Goal: Task Accomplishment & Management: Use online tool/utility

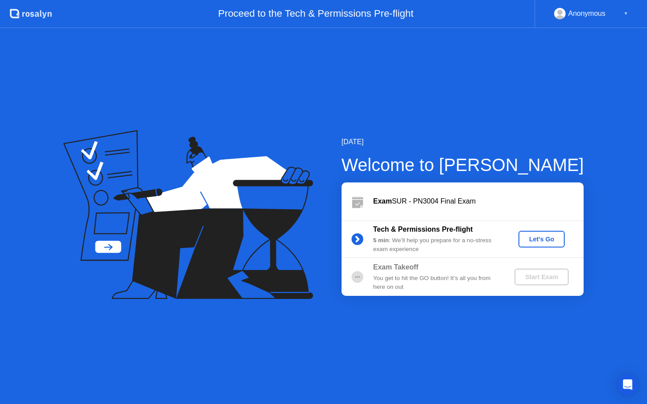
click at [542, 239] on div "Let's Go" at bounding box center [541, 239] width 39 height 7
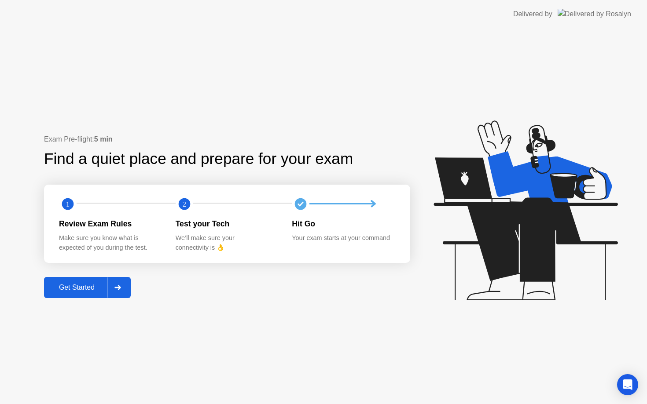
click at [95, 285] on div "Get Started" at bounding box center [77, 288] width 60 height 8
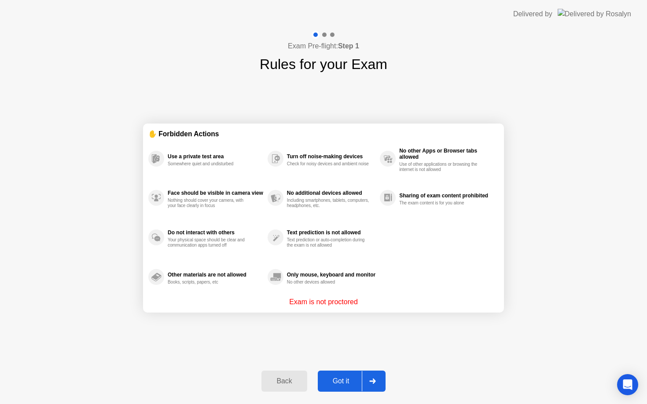
click at [348, 380] on div "Got it" at bounding box center [340, 381] width 41 height 8
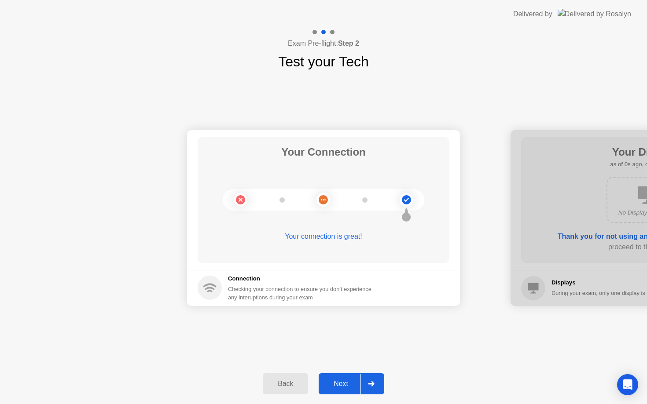
click at [348, 380] on div "Next" at bounding box center [340, 384] width 39 height 8
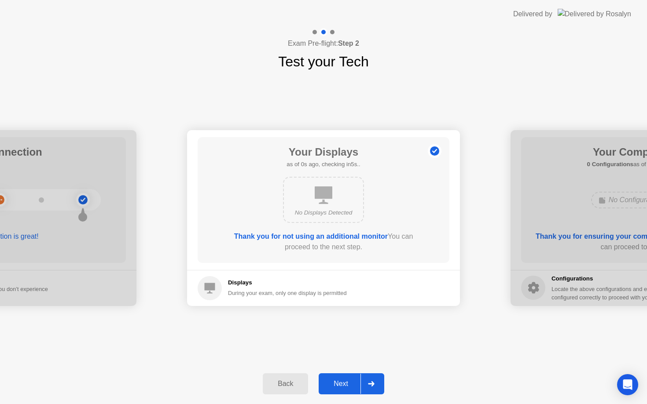
click at [348, 380] on div "Next" at bounding box center [340, 384] width 39 height 8
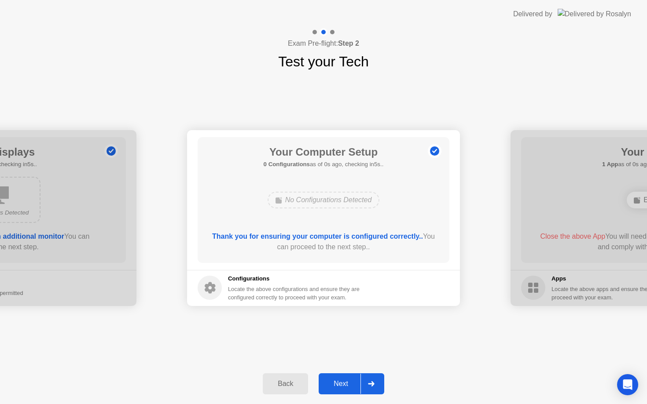
click at [348, 380] on div "Next" at bounding box center [340, 384] width 39 height 8
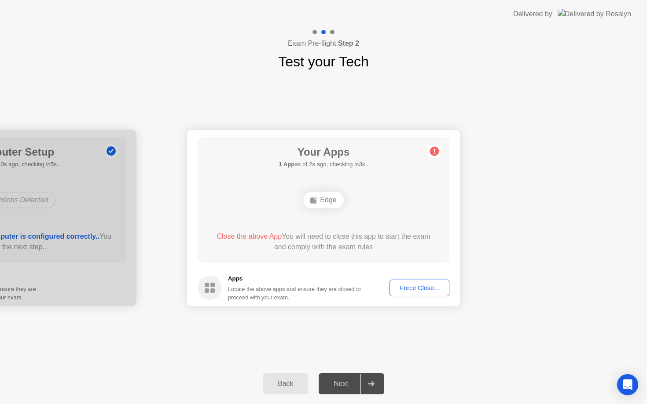
click at [407, 289] on div "Force Close..." at bounding box center [419, 288] width 54 height 7
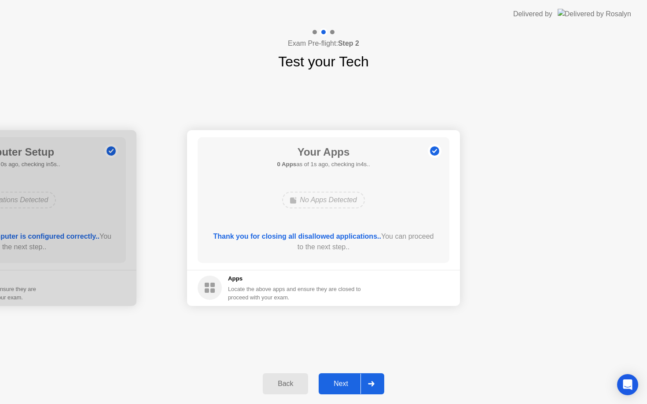
click at [353, 384] on div "Next" at bounding box center [340, 384] width 39 height 8
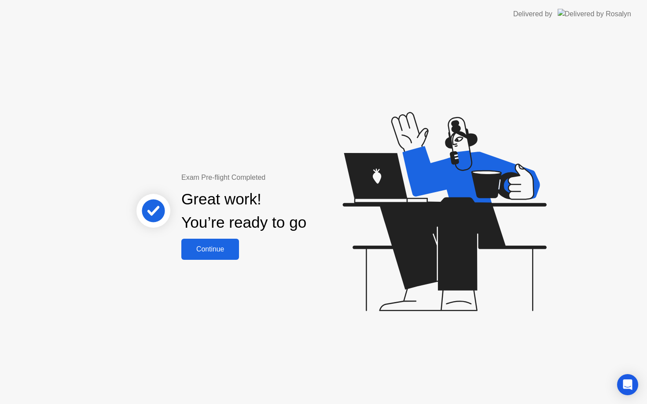
click at [224, 252] on div "Continue" at bounding box center [210, 249] width 52 height 8
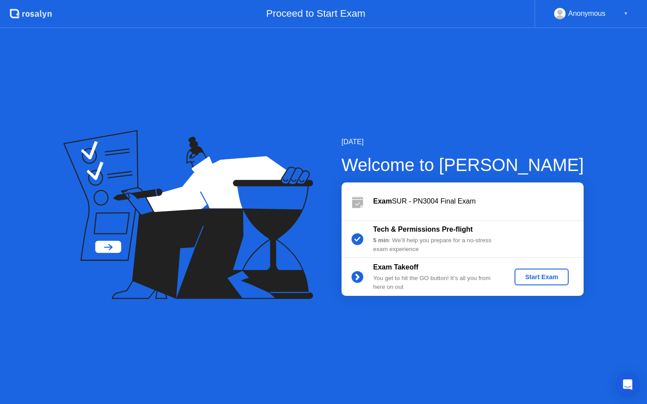
click at [552, 275] on div "Start Exam" at bounding box center [541, 277] width 47 height 7
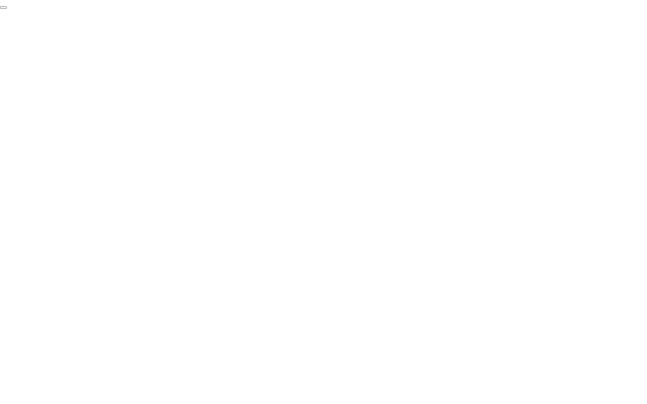
click div "End Proctoring Session"
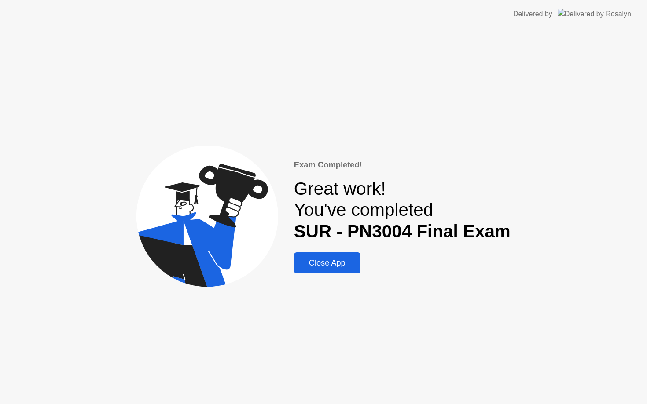
click at [335, 262] on div "Close App" at bounding box center [326, 263] width 61 height 9
